Goal: Check status: Check status

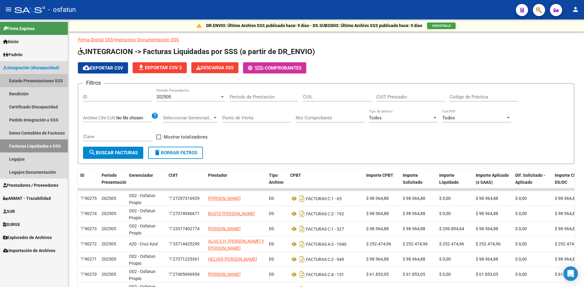
click at [16, 77] on link "Estado Presentaciones SSS" at bounding box center [34, 80] width 68 height 13
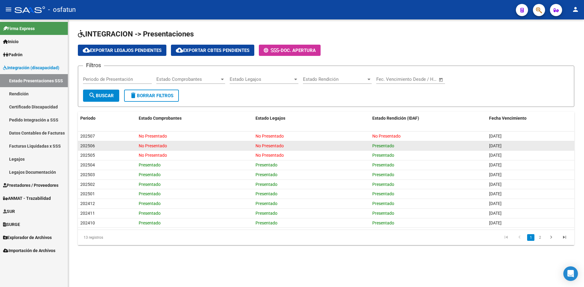
drag, startPoint x: 397, startPoint y: 152, endPoint x: 376, endPoint y: 151, distance: 20.7
click at [377, 151] on datatable-body-cell "Presentado" at bounding box center [428, 155] width 117 height 9
click at [393, 146] on span "Presentado" at bounding box center [383, 146] width 22 height 5
drag, startPoint x: 395, startPoint y: 145, endPoint x: 370, endPoint y: 148, distance: 25.3
click at [370, 148] on datatable-body-cell "Presentado" at bounding box center [428, 145] width 117 height 9
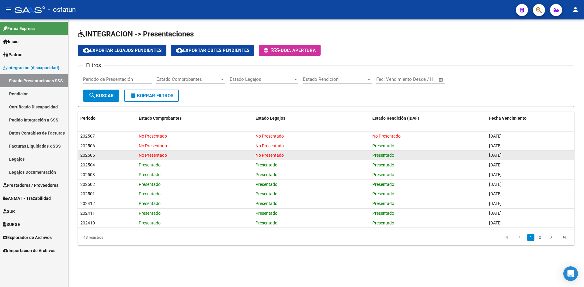
click at [393, 151] on datatable-body-cell "Presentado" at bounding box center [428, 155] width 117 height 9
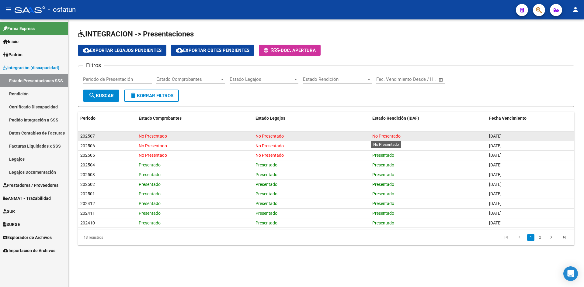
drag, startPoint x: 387, startPoint y: 135, endPoint x: 374, endPoint y: 135, distance: 13.1
click at [374, 135] on div "No Presentado" at bounding box center [428, 136] width 112 height 7
click at [374, 135] on span "No Presentado" at bounding box center [386, 136] width 28 height 5
click at [410, 138] on div "No Presentado" at bounding box center [428, 136] width 112 height 7
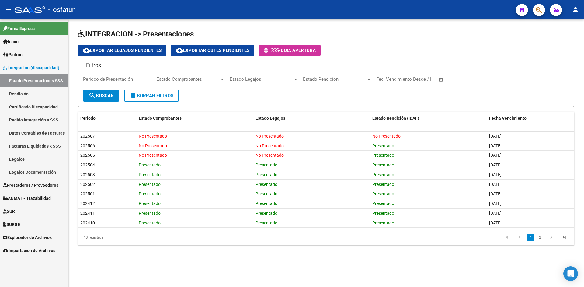
click at [226, 250] on div "INTEGRACION -> Presentaciones cloud_download Exportar Legajos Pendientes cloud_…" at bounding box center [326, 142] width 516 height 246
click at [46, 119] on link "Pedido Integración a SSS" at bounding box center [34, 119] width 68 height 13
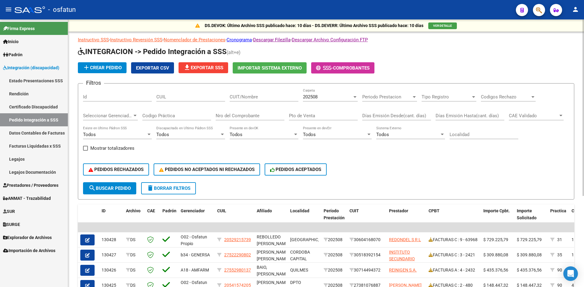
click at [472, 171] on div "PEDIDOS RECHAZADOS PEDIDOS NO ACEPTADOS NI RECHAZADOS PEDIDOS ACEPTADOS" at bounding box center [326, 170] width 486 height 26
click at [50, 82] on link "Estado Presentaciones SSS" at bounding box center [34, 80] width 68 height 13
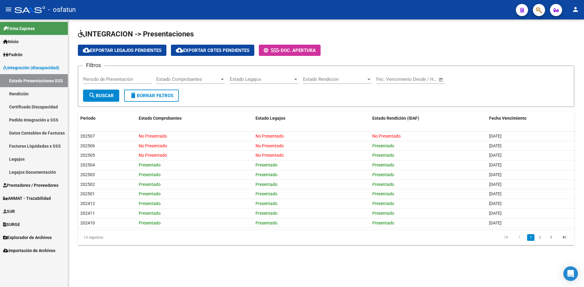
drag, startPoint x: 346, startPoint y: 45, endPoint x: 339, endPoint y: 40, distance: 8.0
click at [346, 45] on div "cloud_download Exportar Legajos Pendientes cloud_download Exportar Cbtes Pendie…" at bounding box center [326, 50] width 496 height 11
